Goal: Navigation & Orientation: Find specific page/section

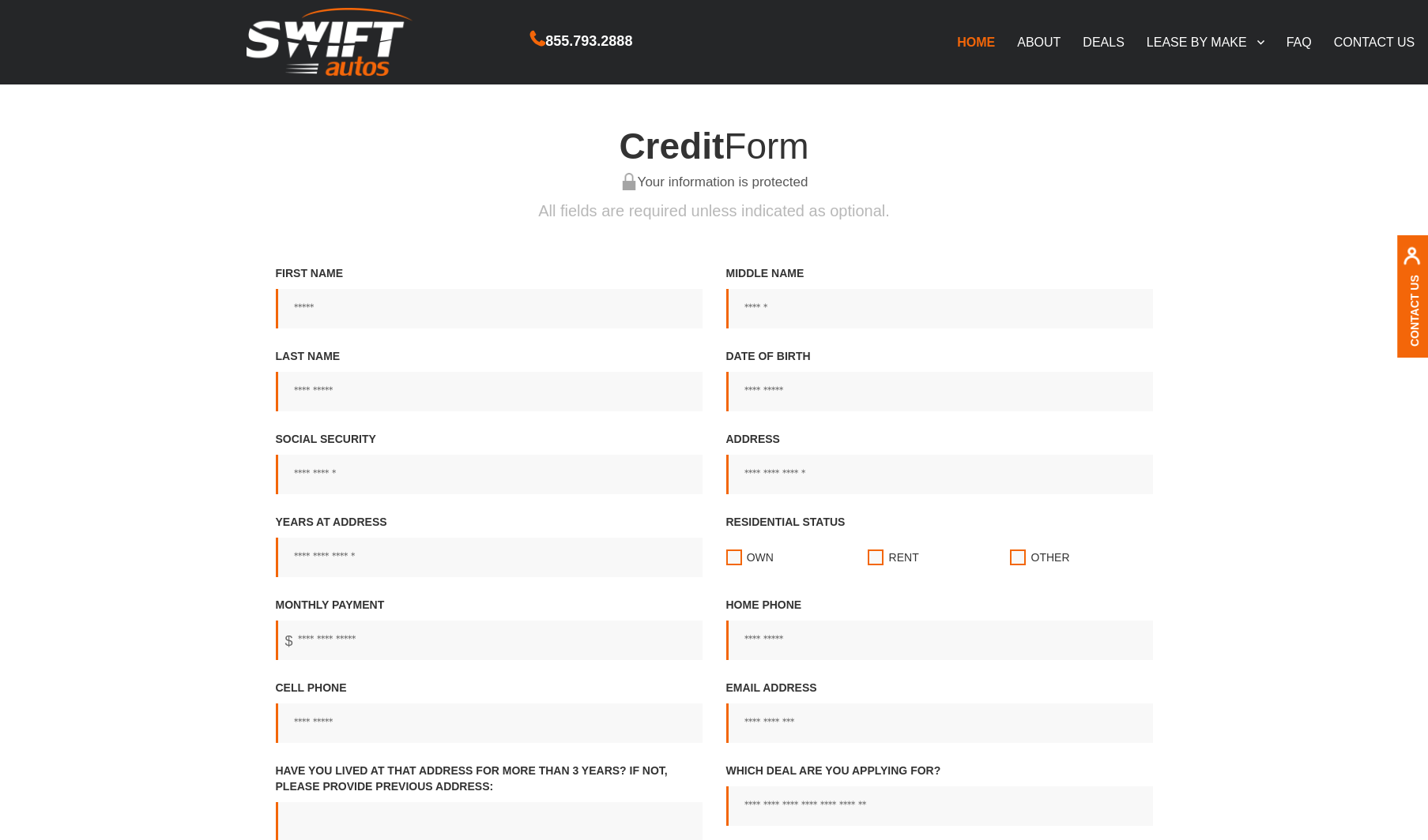
click at [1117, 36] on link "DEALS" at bounding box center [1103, 42] width 63 height 33
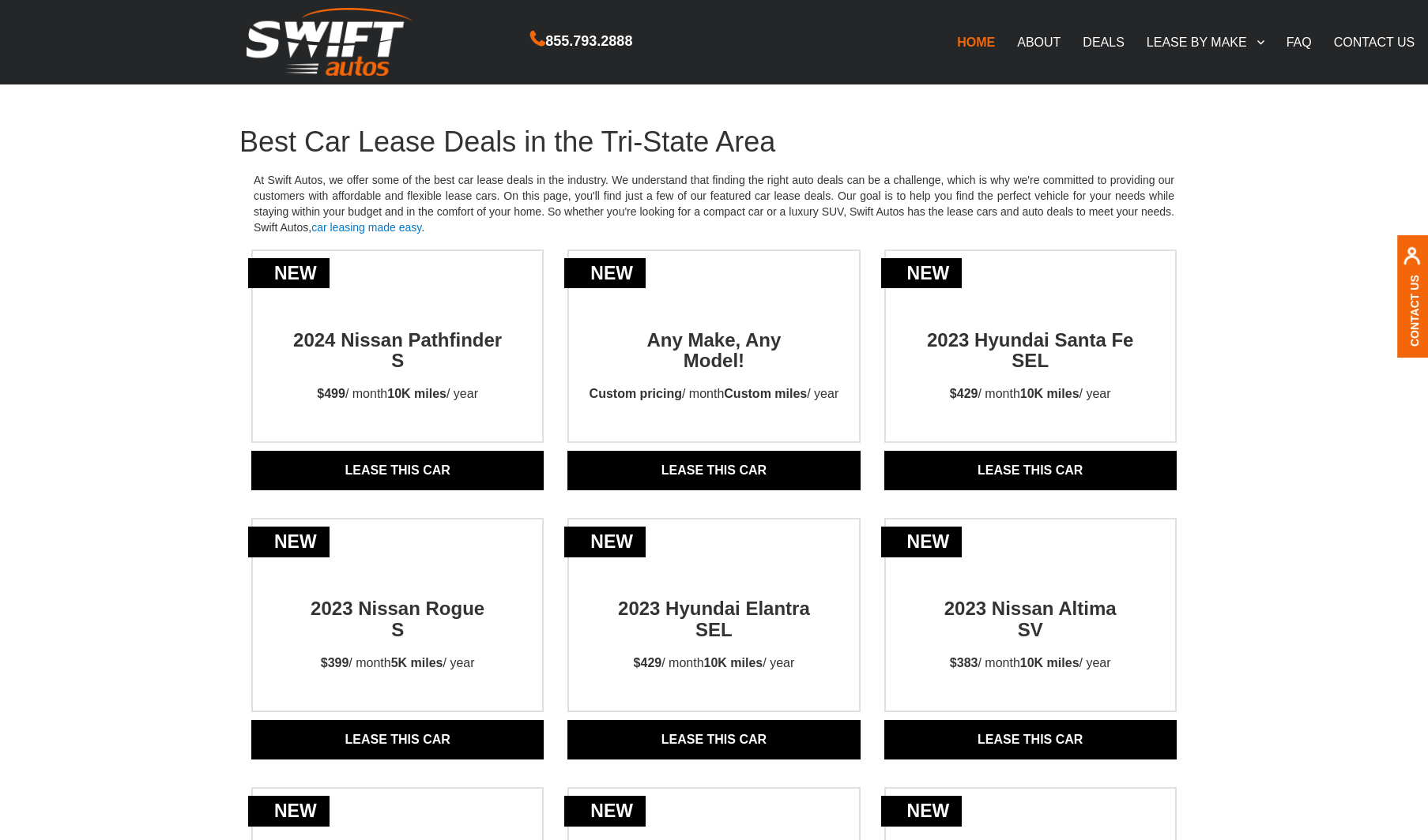
scroll to position [26, 0]
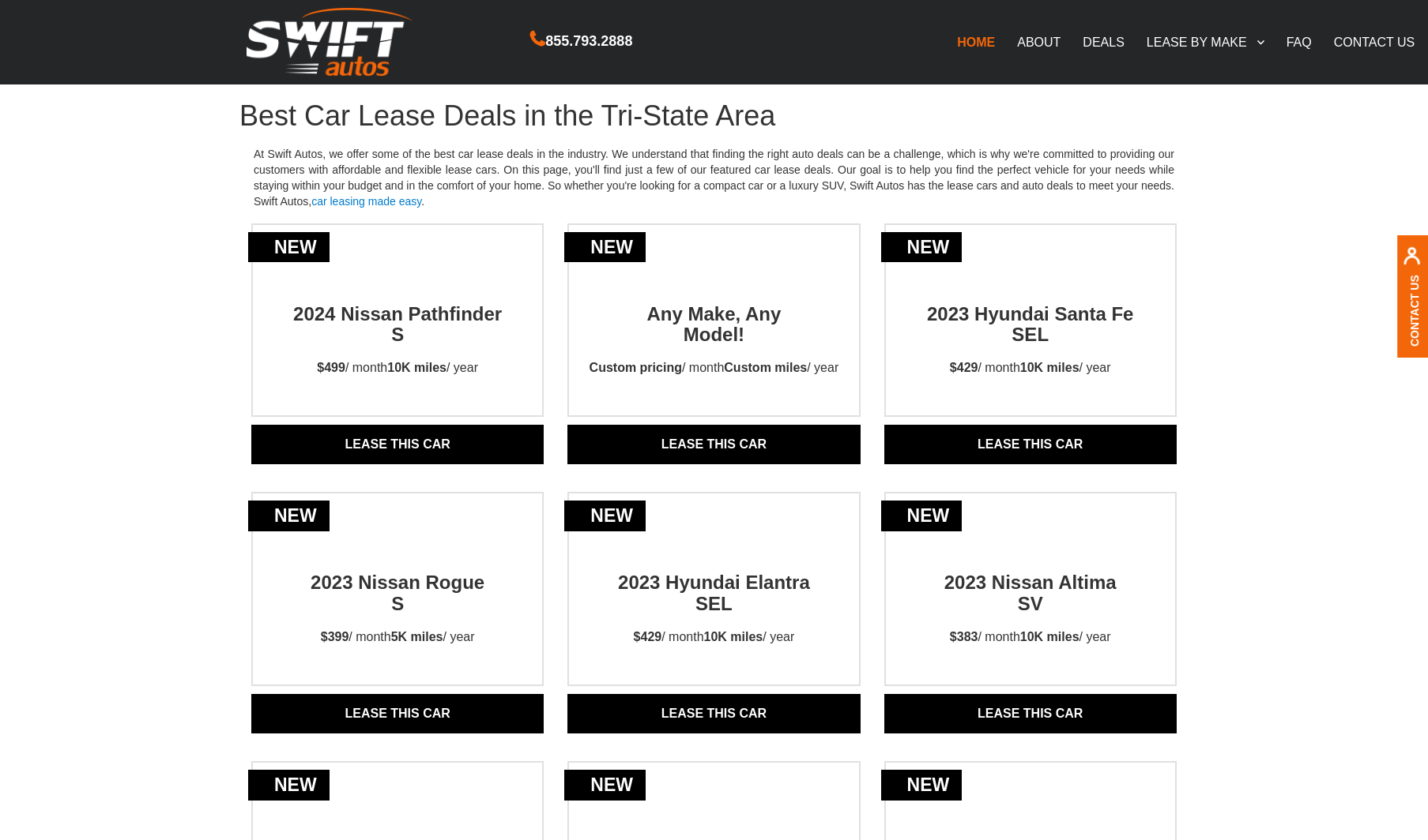
click at [1291, 43] on link "FAQ" at bounding box center [1299, 42] width 47 height 33
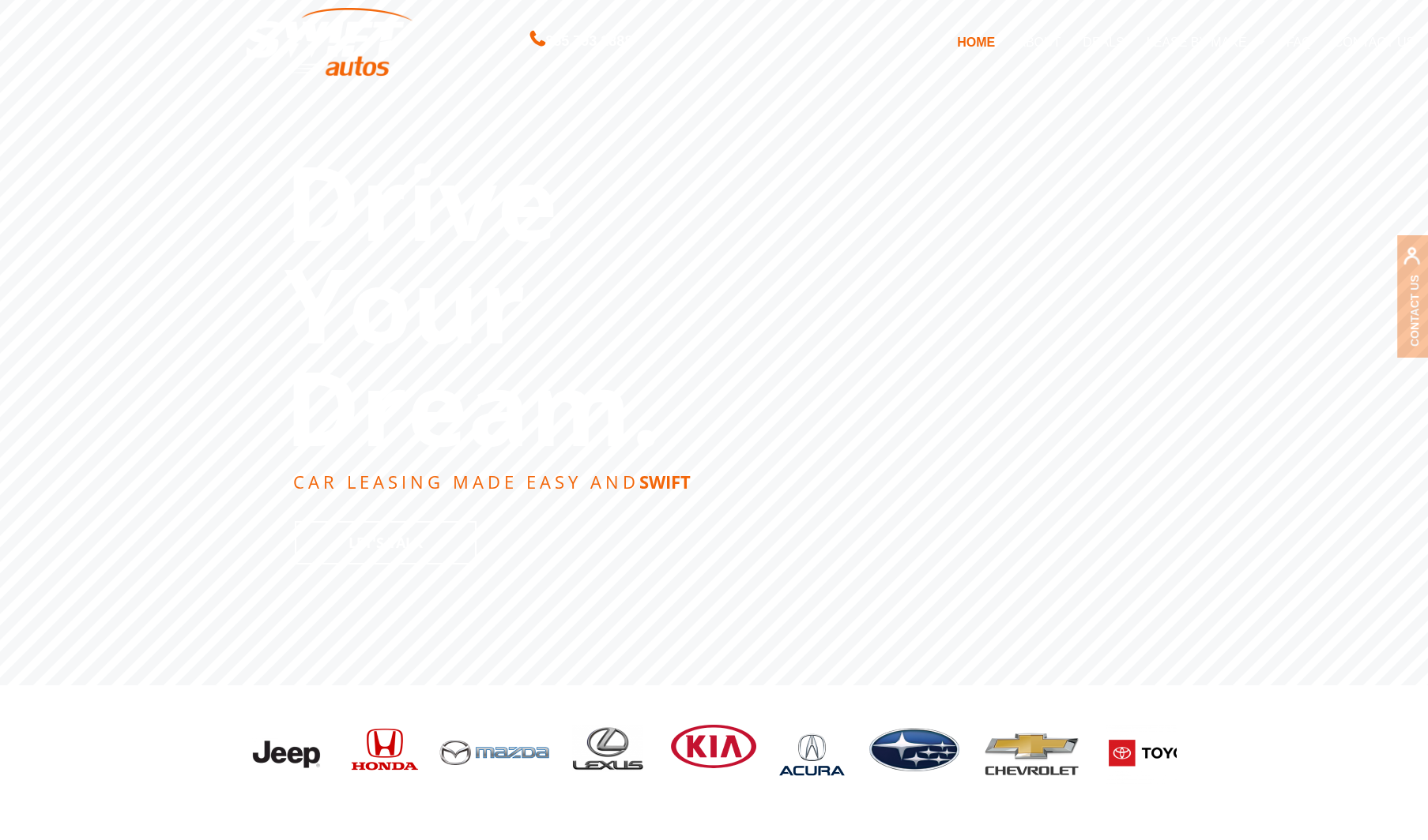
scroll to position [6, 0]
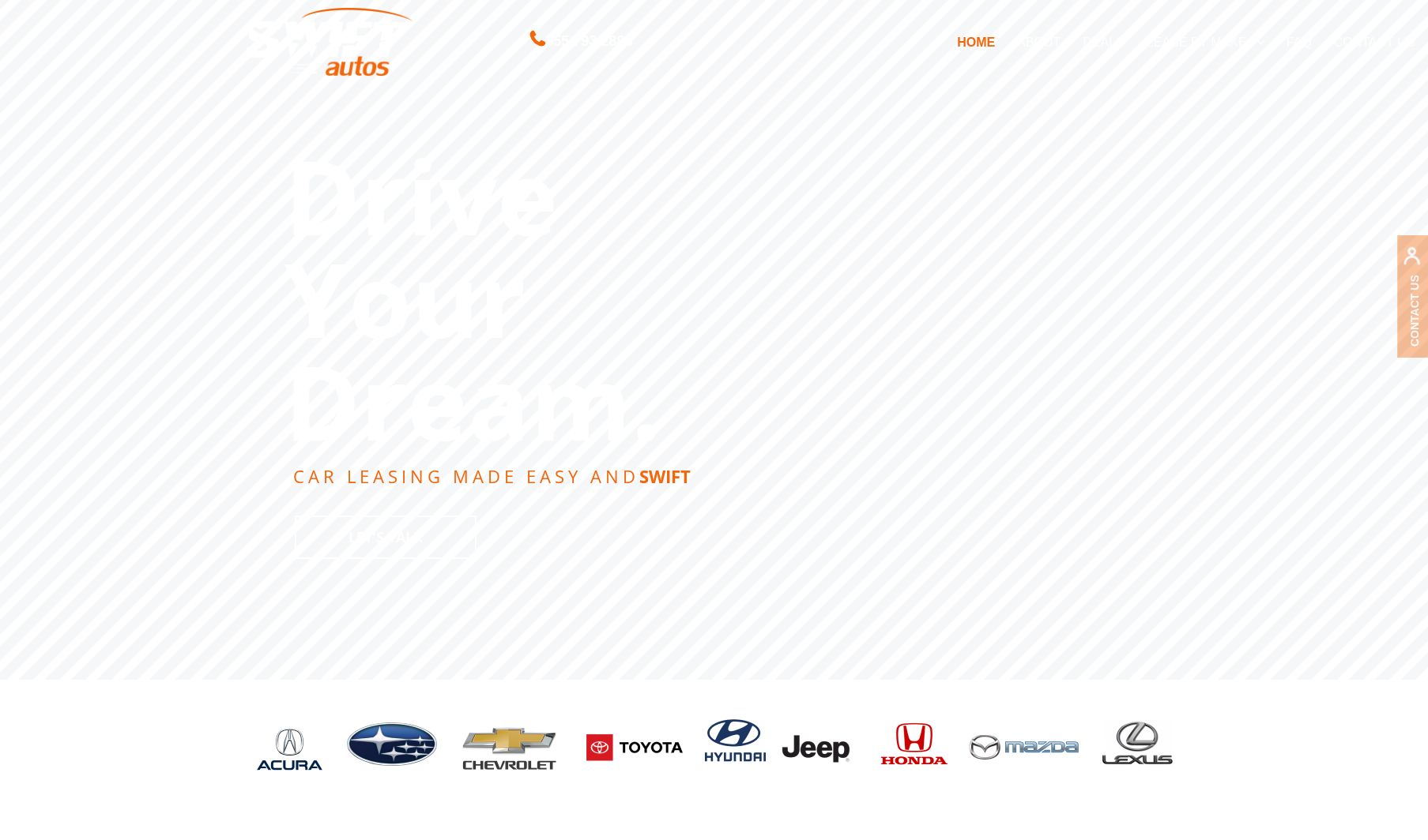
click at [1363, 39] on link "CONTACT US" at bounding box center [1374, 42] width 104 height 33
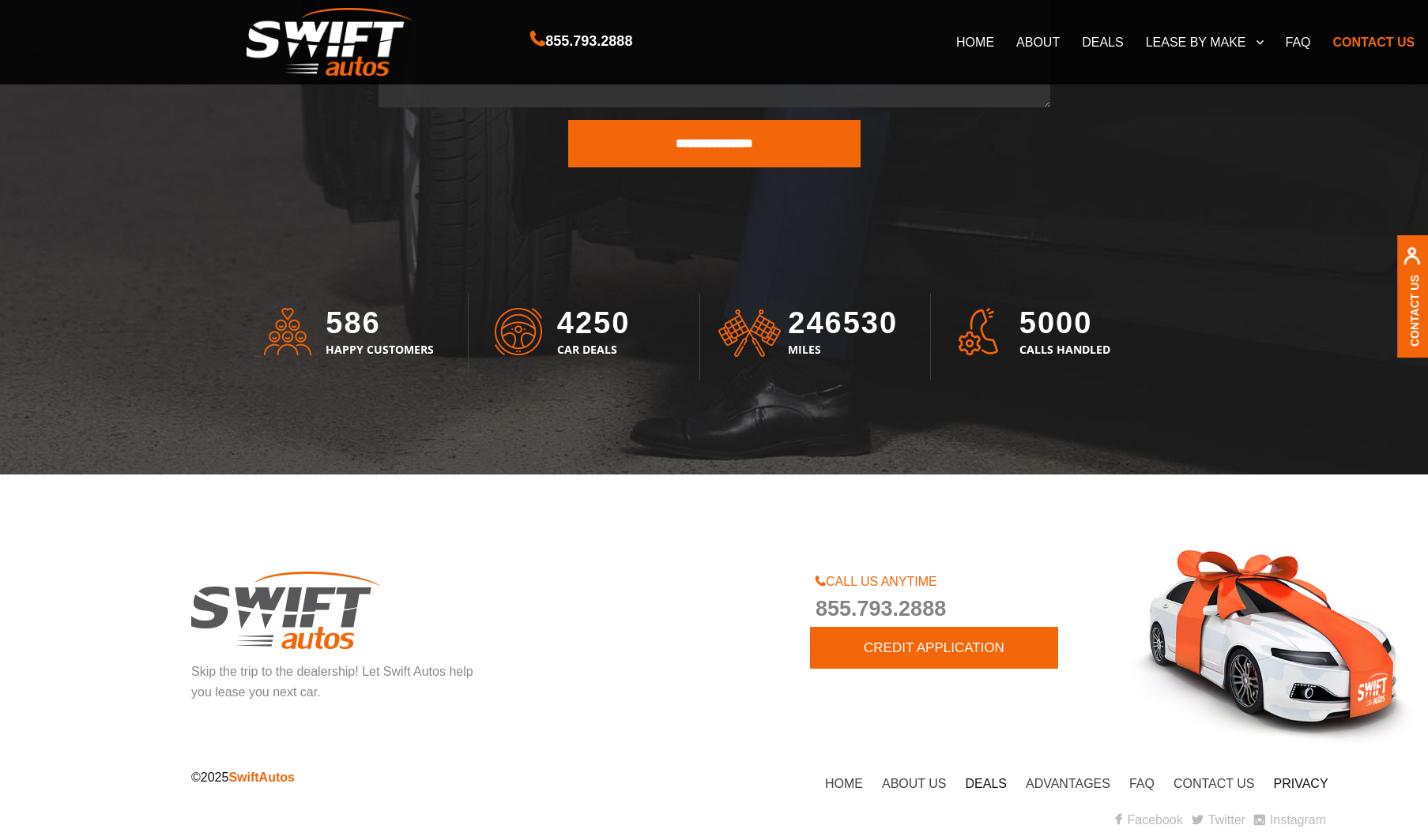
scroll to position [4607, 0]
